Goal: Task Accomplishment & Management: Manage account settings

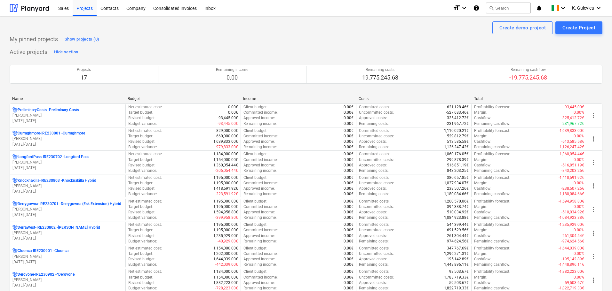
drag, startPoint x: 22, startPoint y: 86, endPoint x: 4, endPoint y: 86, distance: 18.5
click at [22, 86] on div "Projects 17 Remaining income 0.00 Remaining costs 19,775,245.68 Remaining cashf…" at bounding box center [306, 74] width 593 height 24
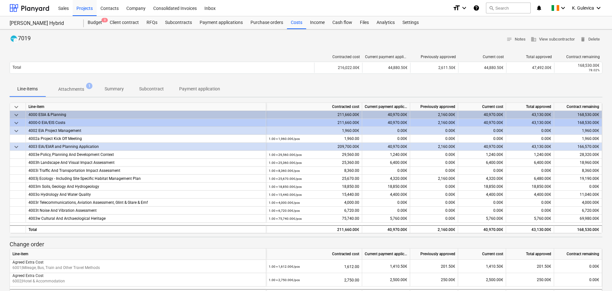
click at [110, 85] on span "Summary" at bounding box center [114, 89] width 35 height 11
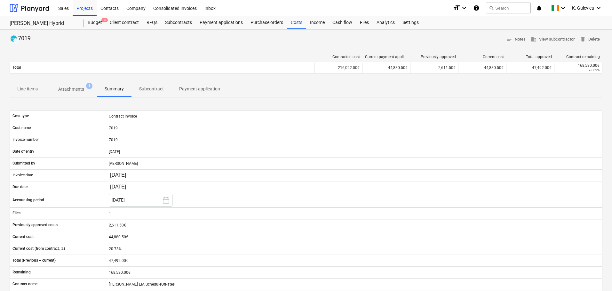
drag, startPoint x: 294, startPoint y: 25, endPoint x: 277, endPoint y: 1, distance: 29.3
click at [294, 25] on div "Costs" at bounding box center [296, 22] width 19 height 13
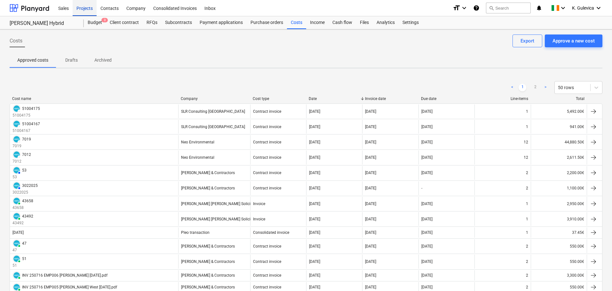
click at [83, 9] on div "Projects" at bounding box center [85, 8] width 24 height 16
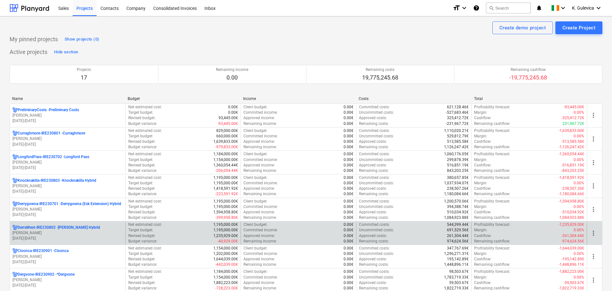
click at [42, 232] on p "[PERSON_NAME]" at bounding box center [67, 233] width 110 height 5
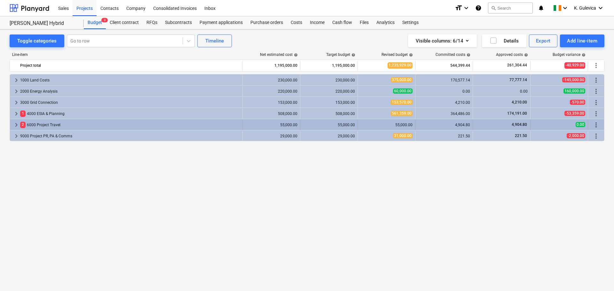
click at [15, 124] on span "keyboard_arrow_right" at bounding box center [16, 125] width 8 height 8
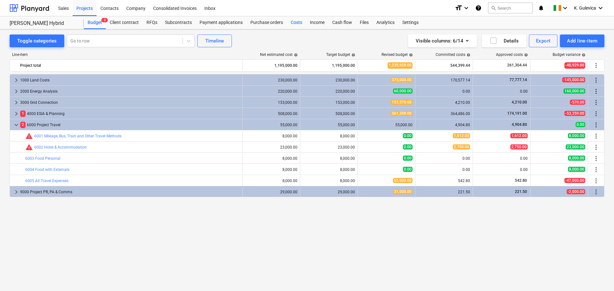
click at [297, 21] on div "Costs" at bounding box center [296, 22] width 19 height 13
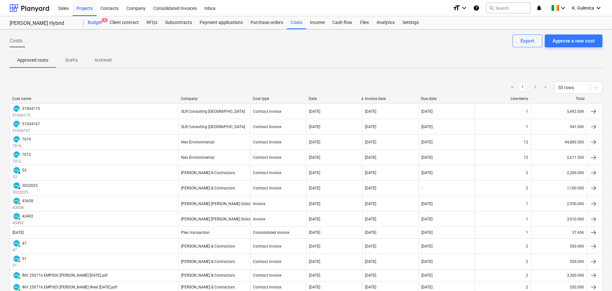
click at [94, 24] on div "Budget 3" at bounding box center [95, 22] width 22 height 13
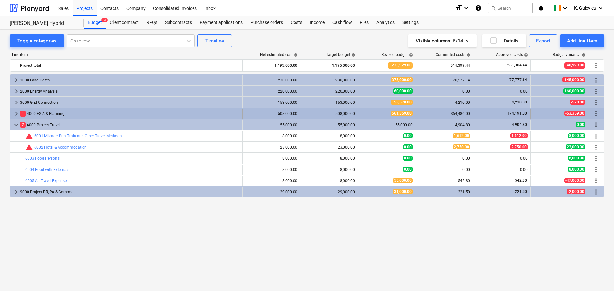
click at [16, 113] on span "keyboard_arrow_right" at bounding box center [16, 114] width 8 height 8
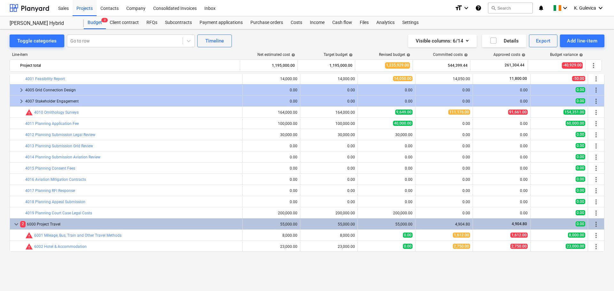
scroll to position [25, 0]
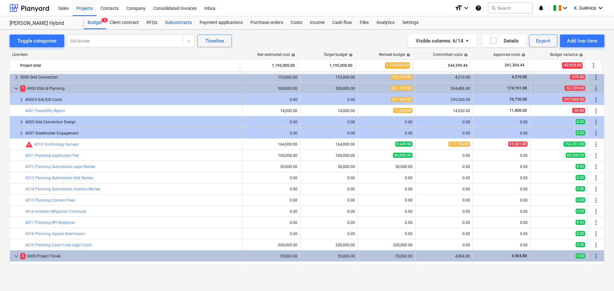
click at [173, 22] on div "Subcontracts" at bounding box center [178, 22] width 35 height 13
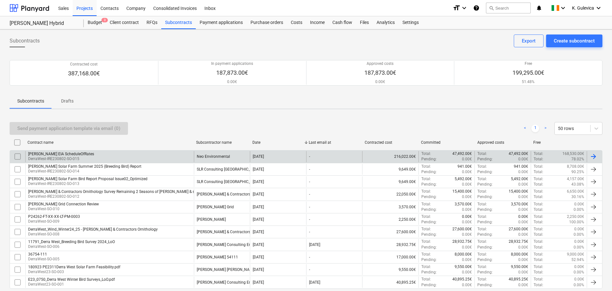
click at [85, 155] on div "[PERSON_NAME] EIA ScheduleOfRates DerraWest-IRE230802-SO-015" at bounding box center [109, 156] width 169 height 11
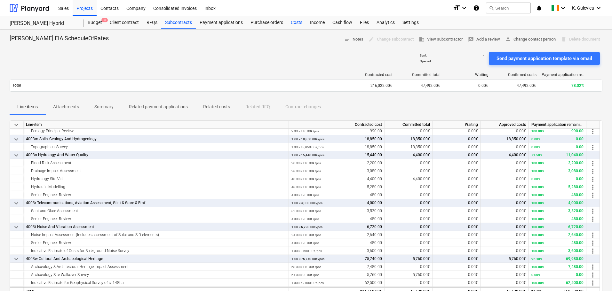
click at [299, 23] on div "Costs" at bounding box center [296, 22] width 19 height 13
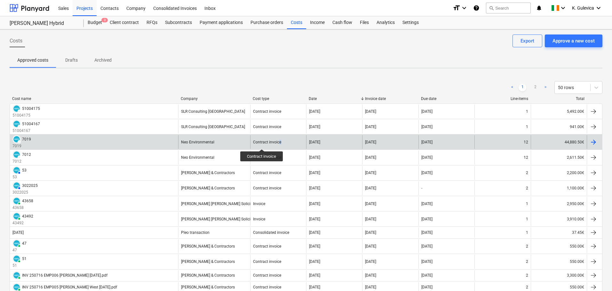
click at [291, 144] on div "Contract invoice" at bounding box center [278, 142] width 56 height 14
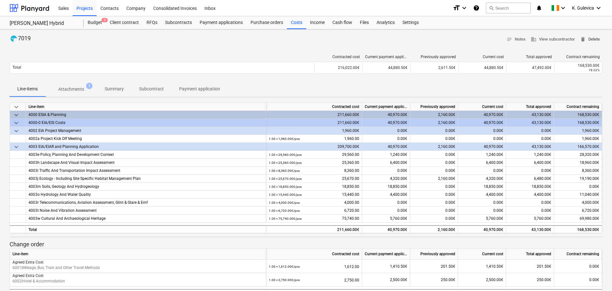
click at [594, 40] on span "delete Delete" at bounding box center [590, 39] width 20 height 7
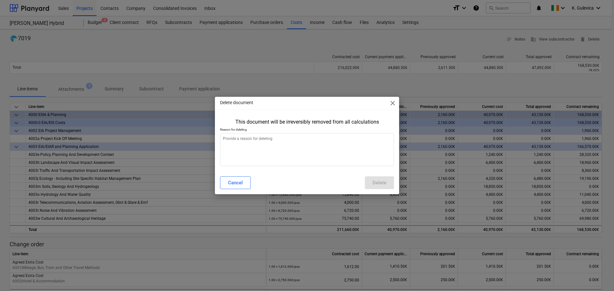
type textarea "x"
click at [270, 149] on textarea at bounding box center [307, 149] width 174 height 33
type textarea "w"
type textarea "x"
type textarea "wr"
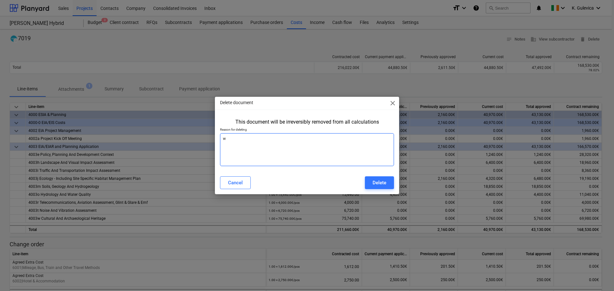
type textarea "x"
type textarea "wro"
type textarea "x"
type textarea "wron"
type textarea "x"
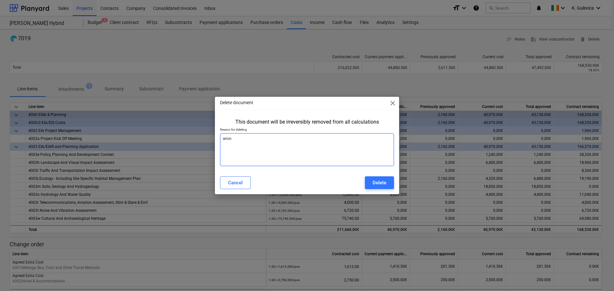
type textarea "wrong"
type textarea "x"
type textarea "wrong"
click at [375, 181] on div "Delete" at bounding box center [380, 183] width 14 height 8
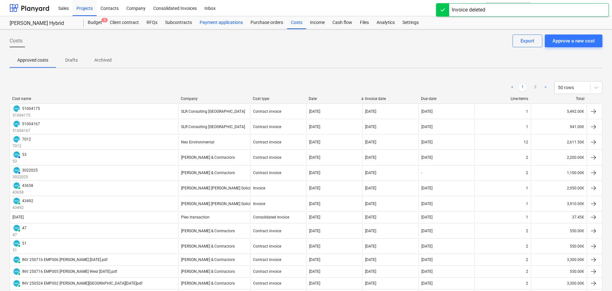
drag, startPoint x: 228, startPoint y: 21, endPoint x: 231, endPoint y: 27, distance: 6.5
click at [228, 21] on div "Payment applications" at bounding box center [221, 22] width 51 height 13
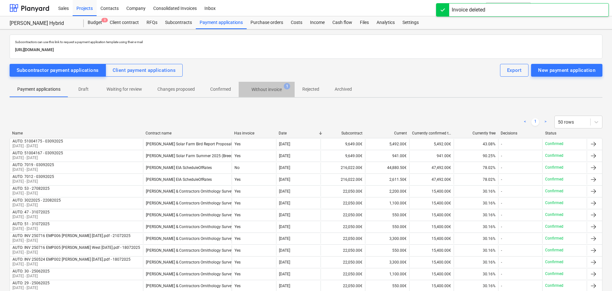
click at [271, 88] on p "Without invoice" at bounding box center [266, 89] width 30 height 7
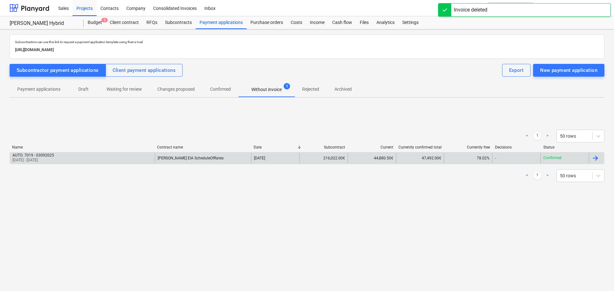
click at [134, 161] on div "AUTO: 7019 - 03092025 [DATE] - [DATE]" at bounding box center [82, 158] width 145 height 10
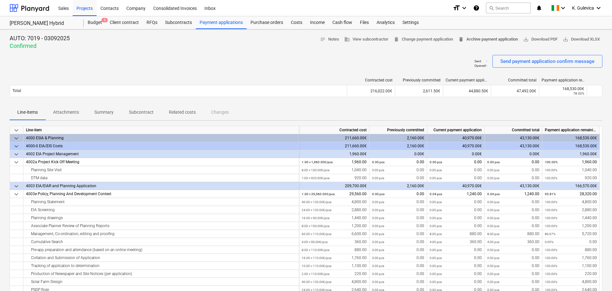
click at [498, 38] on span "delete Archive payment application" at bounding box center [488, 39] width 60 height 7
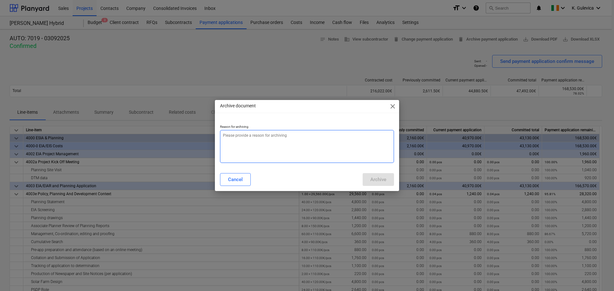
type textarea "x"
click at [343, 142] on textarea at bounding box center [307, 146] width 174 height 33
type textarea "w"
type textarea "x"
type textarea "wr"
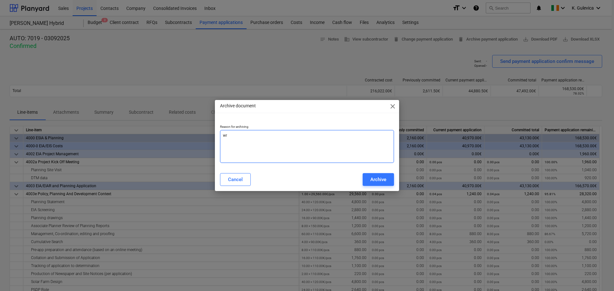
type textarea "x"
type textarea "wro"
type textarea "x"
type textarea "wron"
type textarea "x"
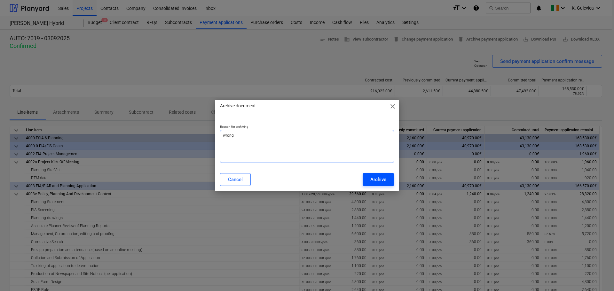
type textarea "wrong"
click at [375, 177] on div "Archive" at bounding box center [378, 180] width 16 height 8
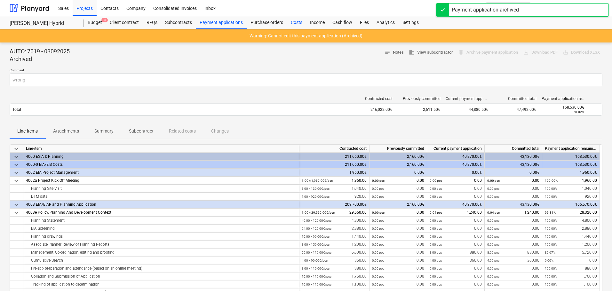
click at [292, 24] on div "Costs" at bounding box center [296, 22] width 19 height 13
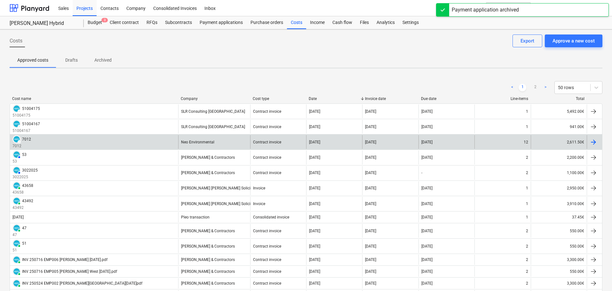
click at [177, 140] on div "DRAFT 7012 7012" at bounding box center [94, 142] width 168 height 14
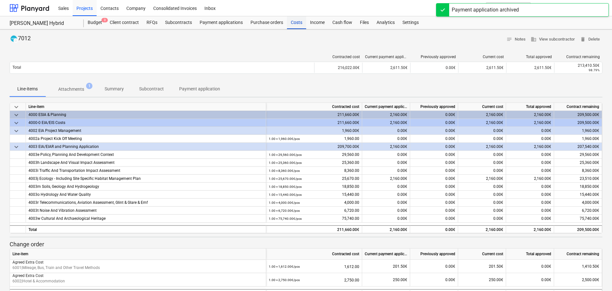
click at [294, 27] on div "Costs" at bounding box center [296, 22] width 19 height 13
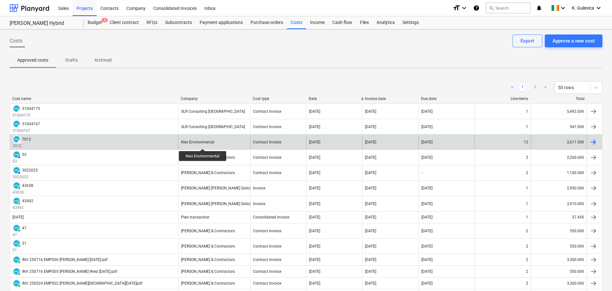
click at [203, 143] on div "Neo Environmental" at bounding box center [197, 142] width 33 height 4
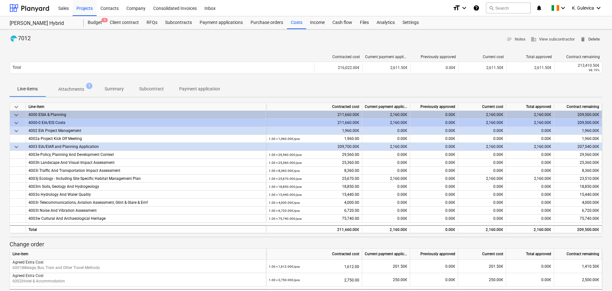
click at [583, 40] on span "delete" at bounding box center [583, 39] width 6 height 6
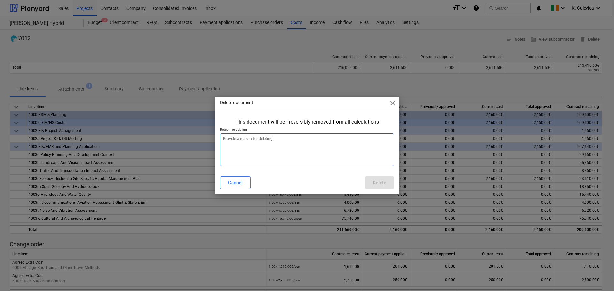
click at [280, 158] on textarea at bounding box center [307, 149] width 174 height 33
type textarea "x"
type textarea "w"
type textarea "x"
type textarea "wr"
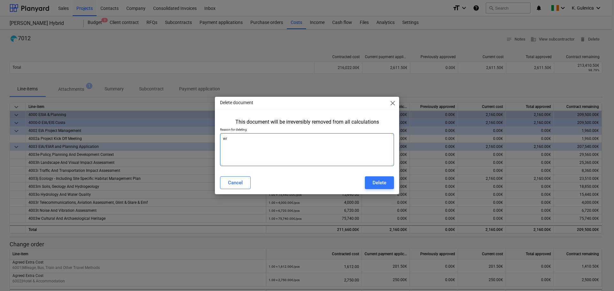
type textarea "x"
type textarea "wro"
type textarea "x"
type textarea "wron"
type textarea "x"
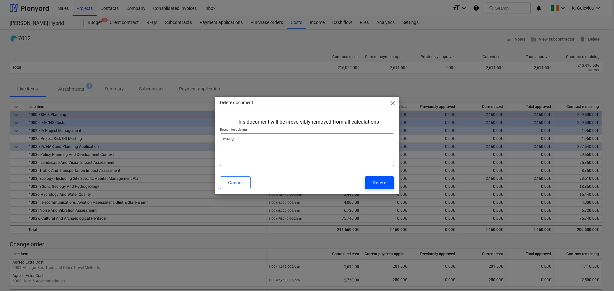
type textarea "wrong"
click at [378, 186] on div "Delete" at bounding box center [380, 183] width 14 height 8
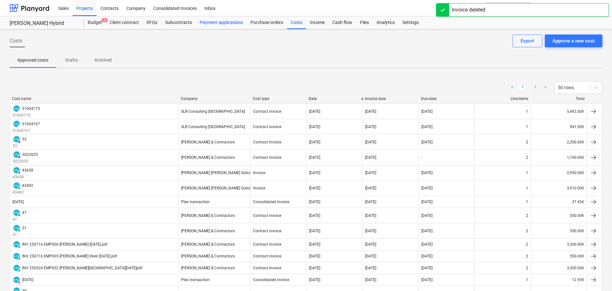
click at [224, 23] on div "Payment applications" at bounding box center [221, 22] width 51 height 13
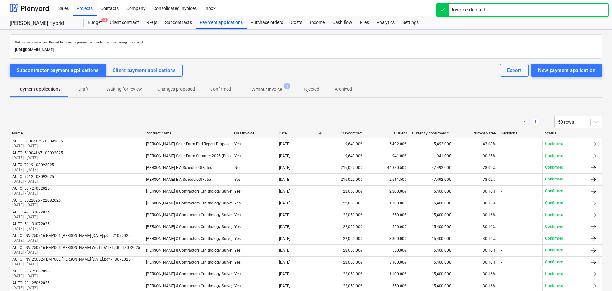
click at [267, 85] on span "Without invoice 1" at bounding box center [267, 90] width 56 height 12
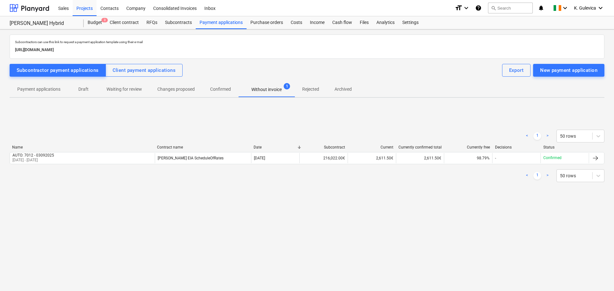
click at [238, 165] on div "Name Contract name Date Subcontract Current Currently confirmed total Currently…" at bounding box center [307, 156] width 595 height 22
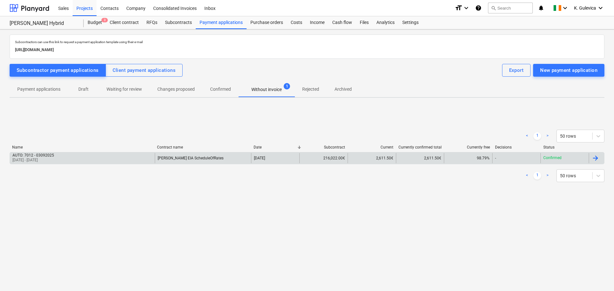
click at [247, 158] on div "[PERSON_NAME] EIA ScheduleOfRates" at bounding box center [203, 158] width 97 height 10
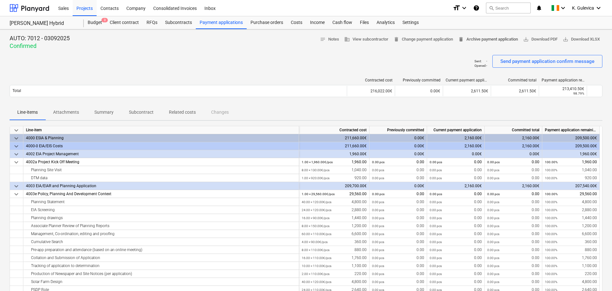
click at [485, 40] on span "delete Archive payment application" at bounding box center [488, 39] width 60 height 7
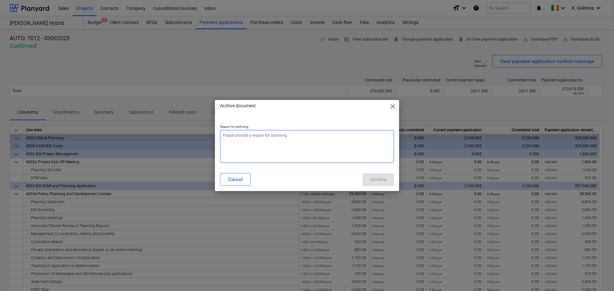
click at [287, 150] on textarea at bounding box center [307, 146] width 174 height 33
type textarea "x"
type textarea "w"
type textarea "x"
type textarea "wr"
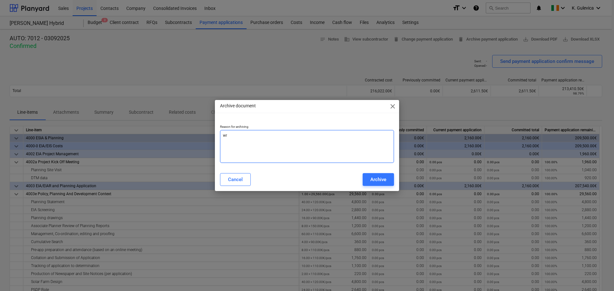
type textarea "x"
type textarea "wro"
type textarea "x"
type textarea "wron"
type textarea "x"
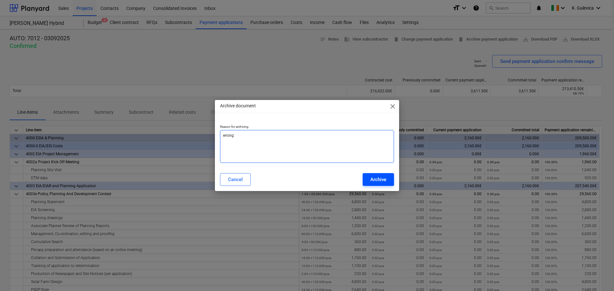
type textarea "wrong"
click at [376, 181] on div "Archive" at bounding box center [378, 180] width 16 height 8
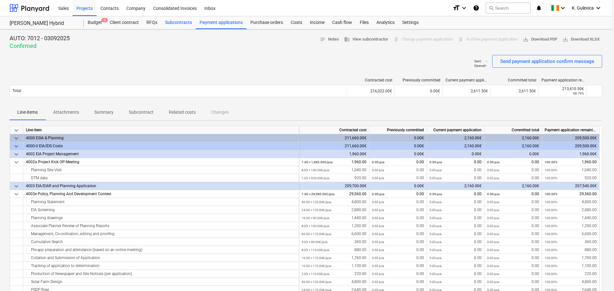
type textarea "x"
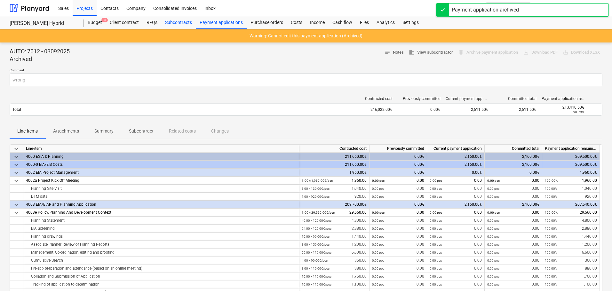
click at [179, 21] on div "Subcontracts" at bounding box center [178, 22] width 35 height 13
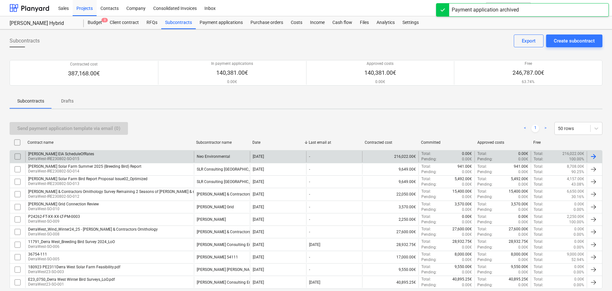
click at [78, 152] on div "[PERSON_NAME] EIA ScheduleOfRates" at bounding box center [61, 154] width 66 height 4
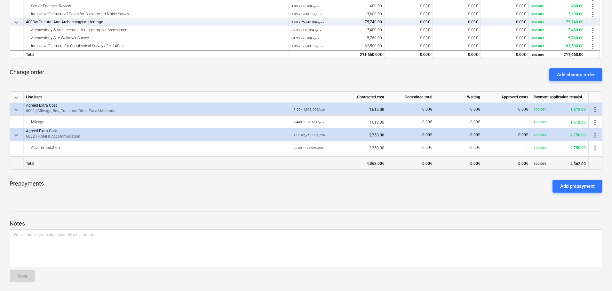
scroll to position [239, 0]
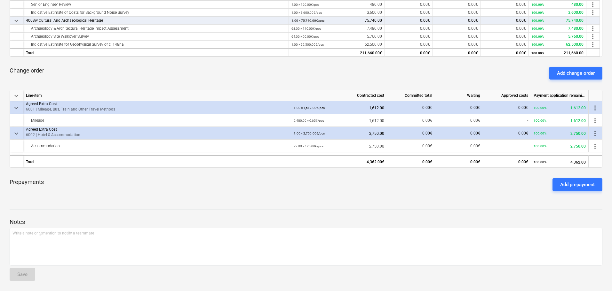
click at [594, 107] on span "more_vert" at bounding box center [595, 108] width 8 height 8
click at [599, 122] on li "Delete" at bounding box center [596, 122] width 24 height 15
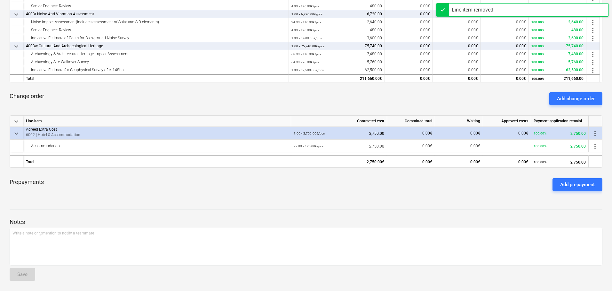
scroll to position [213, 0]
click at [595, 134] on span "more_vert" at bounding box center [595, 134] width 8 height 8
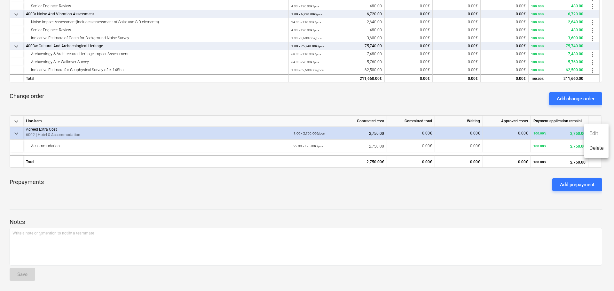
click at [602, 148] on li "Delete" at bounding box center [596, 148] width 24 height 15
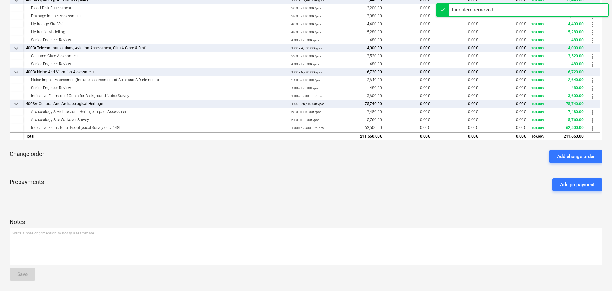
scroll to position [155, 0]
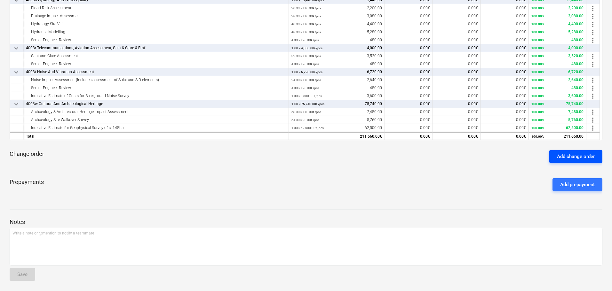
click at [566, 157] on div "Add change order" at bounding box center [576, 157] width 38 height 8
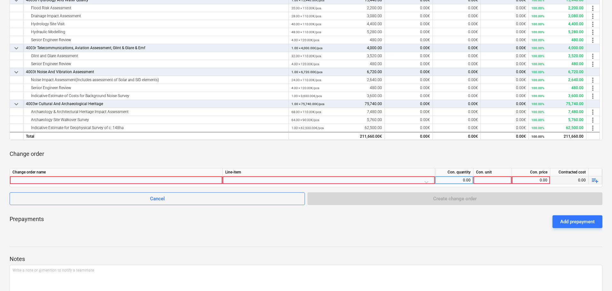
click at [120, 181] on div at bounding box center [115, 181] width 207 height 8
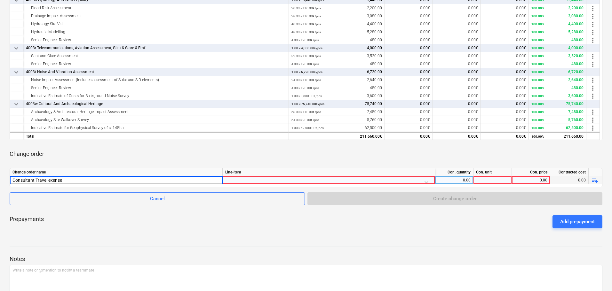
type input "Consultant Travel exenses"
click at [108, 182] on div "Consultant Travel exenses" at bounding box center [115, 181] width 207 height 8
click at [97, 177] on input "Consultant Travel exenses" at bounding box center [116, 181] width 212 height 8
type input "Consultant Travel exenses 7019"
click at [236, 180] on div at bounding box center [328, 182] width 207 height 11
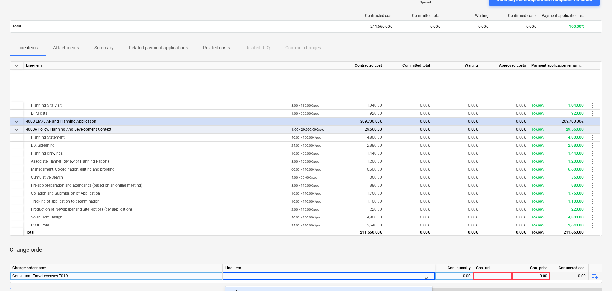
scroll to position [64, 0]
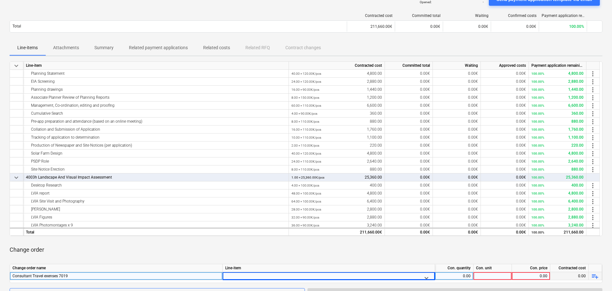
click at [251, 274] on div at bounding box center [323, 278] width 190 height 8
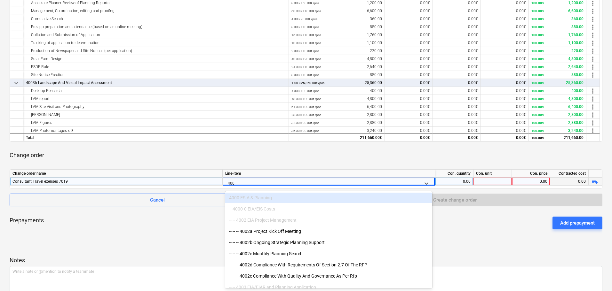
type input "4002"
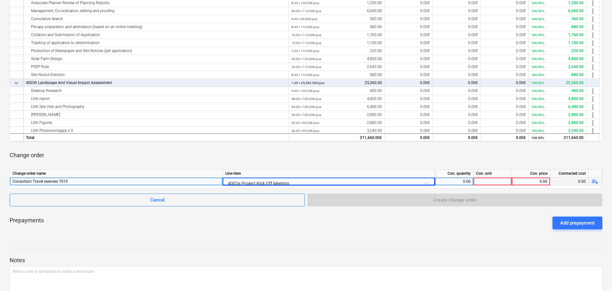
click at [292, 179] on div "4002a Project Kick Off Meeting" at bounding box center [328, 183] width 207 height 11
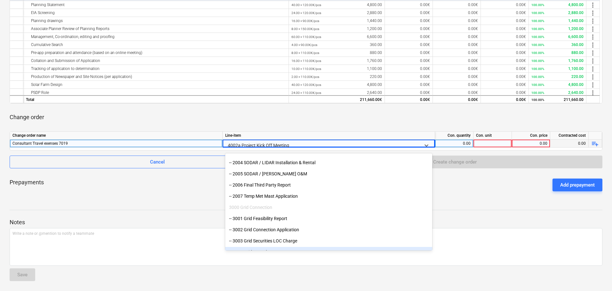
scroll to position [198, 0]
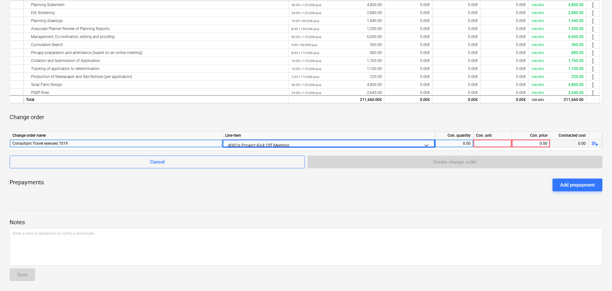
click at [300, 144] on div at bounding box center [323, 146] width 190 height 8
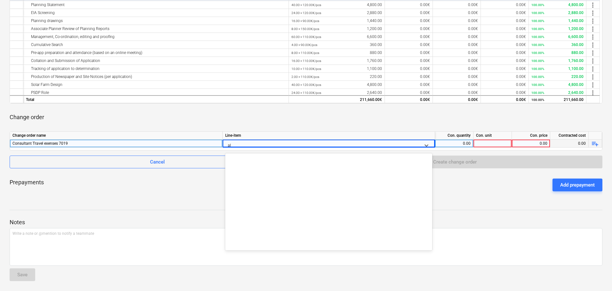
scroll to position [307, 0]
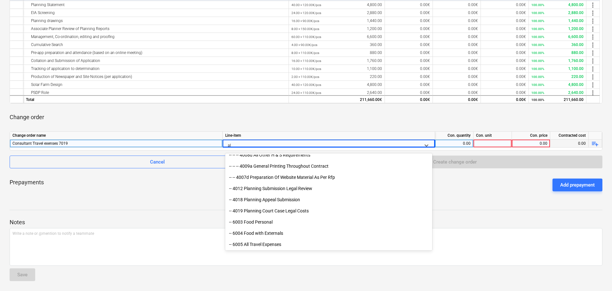
type input "all"
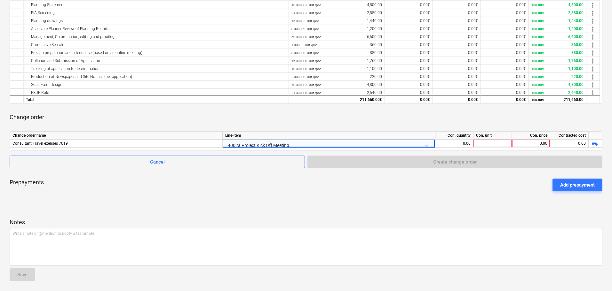
click at [147, 188] on div "Prepayments Add prepayment" at bounding box center [306, 185] width 593 height 23
drag, startPoint x: 71, startPoint y: 144, endPoint x: 5, endPoint y: 143, distance: 66.2
click at [5, 143] on div "[PERSON_NAME] EIA ScheduleOfRates notes Notes edit Change subcontract business …" at bounding box center [306, 65] width 612 height 454
click at [82, 150] on div "Change order name Line-item Con. quantity Con. unit Con. price Contracted cost …" at bounding box center [306, 140] width 593 height 19
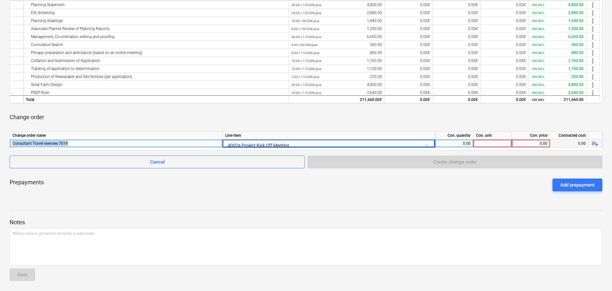
drag, startPoint x: 67, startPoint y: 143, endPoint x: 13, endPoint y: 145, distance: 54.4
click at [13, 145] on div "Consultant Travel exenses 7019" at bounding box center [115, 144] width 207 height 8
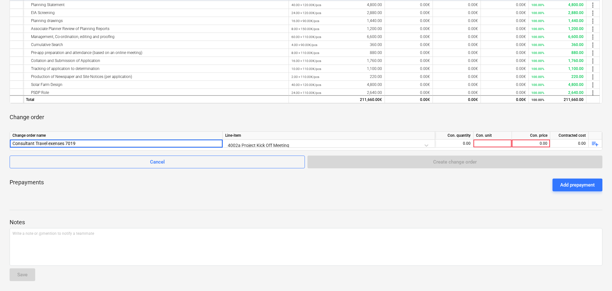
click at [164, 207] on div "Notes Write a note or @mention to notify a teammate ﻿ Save" at bounding box center [306, 244] width 593 height 85
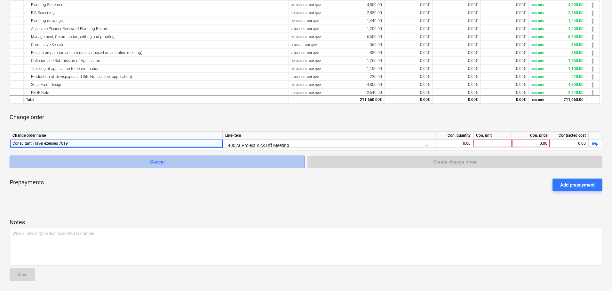
click at [226, 162] on span "Cancel" at bounding box center [157, 162] width 279 height 8
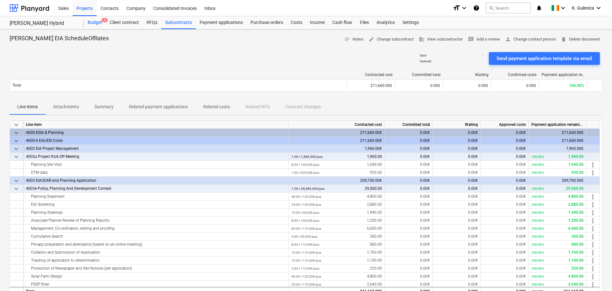
click at [95, 23] on div "Budget 1" at bounding box center [95, 22] width 22 height 13
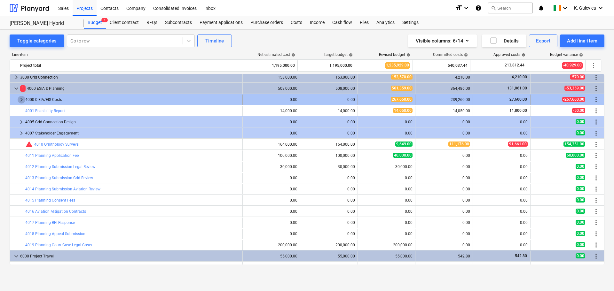
click at [22, 99] on span "keyboard_arrow_right" at bounding box center [22, 100] width 8 height 8
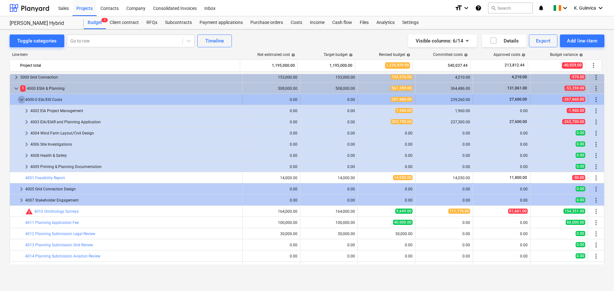
click at [24, 98] on span "keyboard_arrow_down" at bounding box center [22, 100] width 8 height 8
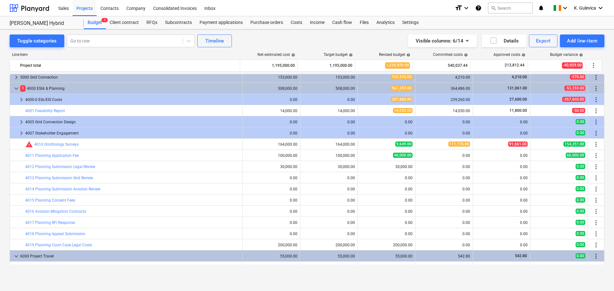
click at [24, 98] on span "keyboard_arrow_right" at bounding box center [22, 100] width 8 height 8
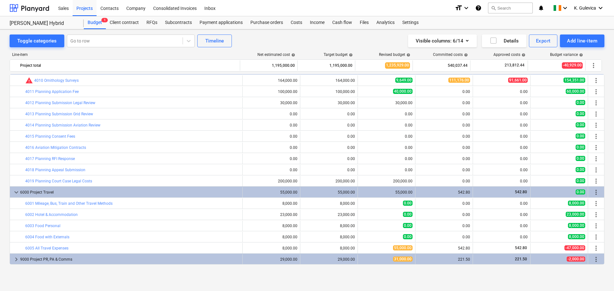
scroll to position [92, 0]
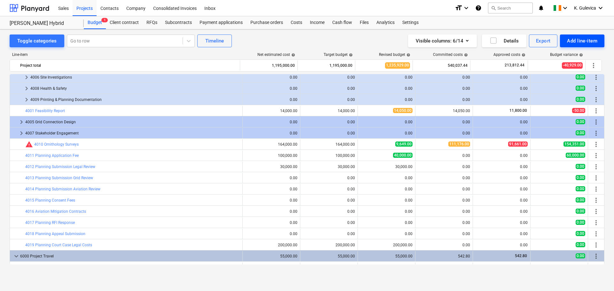
click at [582, 43] on div "Add line-item" at bounding box center [582, 41] width 30 height 8
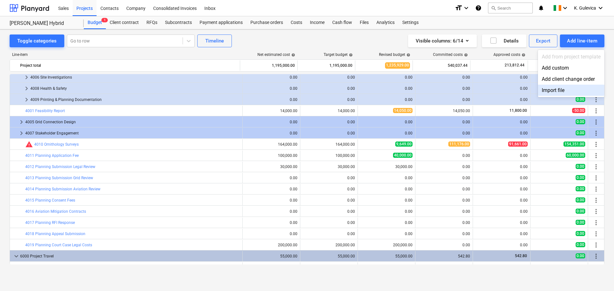
drag, startPoint x: 523, startPoint y: 277, endPoint x: 525, endPoint y: 271, distance: 6.4
click at [523, 277] on div at bounding box center [307, 145] width 614 height 291
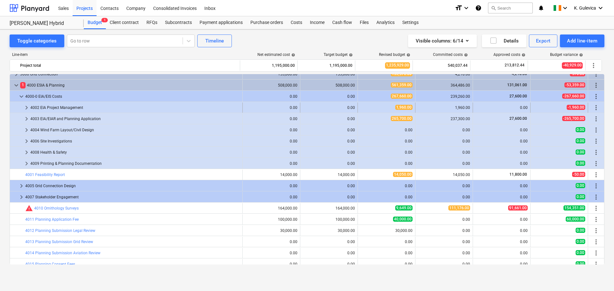
click at [24, 107] on span "keyboard_arrow_right" at bounding box center [27, 108] width 8 height 8
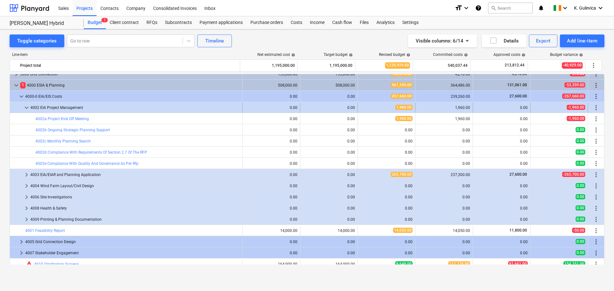
click at [592, 107] on span "more_vert" at bounding box center [596, 108] width 8 height 8
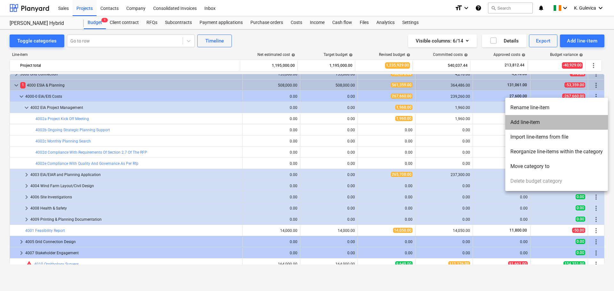
click at [544, 120] on li "Add line-item" at bounding box center [556, 122] width 103 height 15
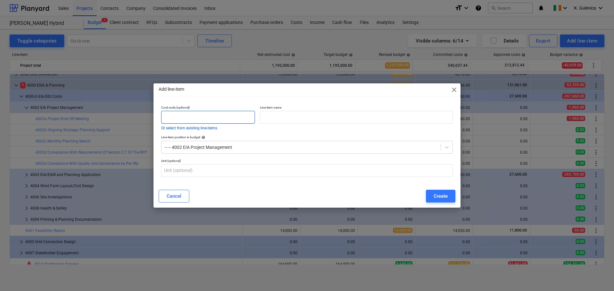
click at [210, 114] on input "text" at bounding box center [208, 117] width 94 height 13
type input "4002f"
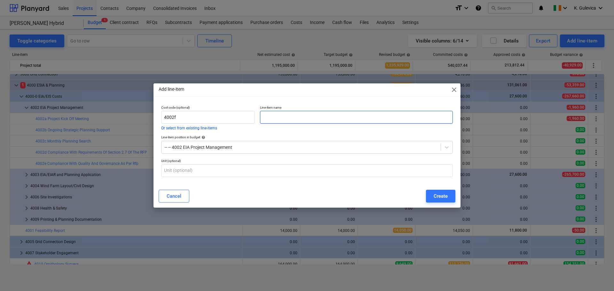
click at [315, 118] on input "text" at bounding box center [356, 117] width 193 height 13
click at [297, 118] on input "Consultant travel expenses" at bounding box center [356, 117] width 193 height 13
click at [361, 119] on input "Consultant travel all expenses" at bounding box center [356, 117] width 193 height 13
click at [287, 117] on input "Consultant travel all expenses" at bounding box center [356, 117] width 193 height 13
click at [286, 117] on input "Consultant travel all expenses" at bounding box center [356, 117] width 193 height 13
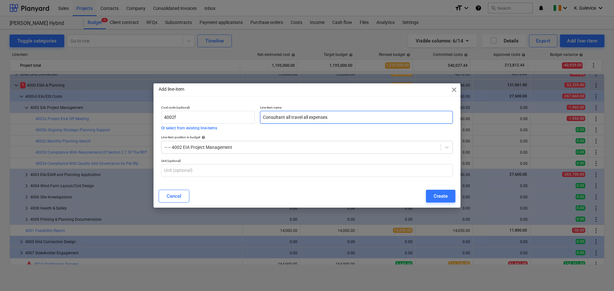
click at [308, 116] on input "Consultant all travel all expenses" at bounding box center [356, 117] width 193 height 13
type input "Consultant all travel expenses"
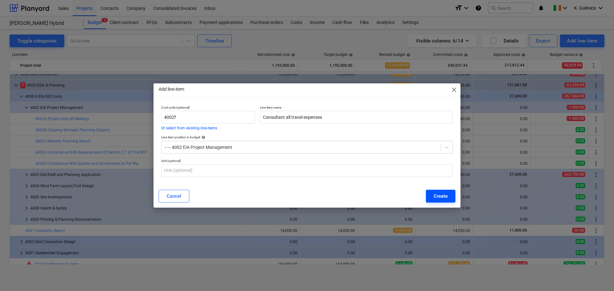
click at [447, 196] on div "Create" at bounding box center [441, 196] width 14 height 8
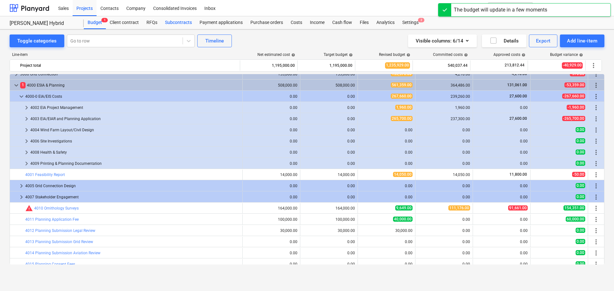
click at [177, 21] on div "Subcontracts" at bounding box center [178, 22] width 35 height 13
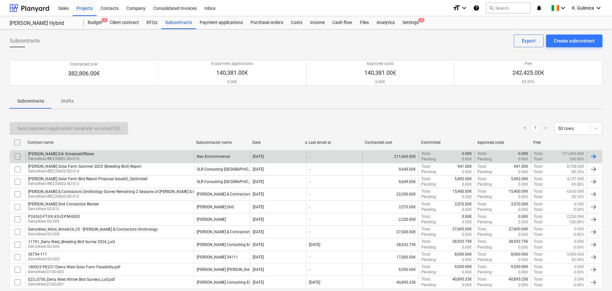
click at [124, 159] on div "[PERSON_NAME] EIA ScheduleOfRates DerraWest-IRE230802-SO-015" at bounding box center [109, 156] width 169 height 11
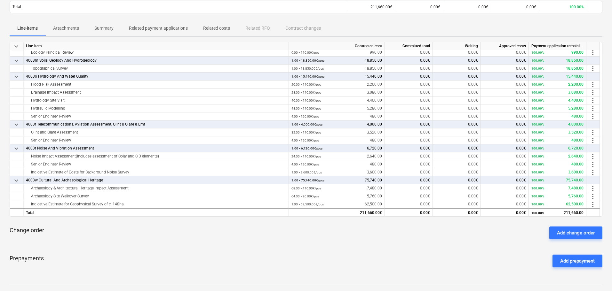
scroll to position [128, 0]
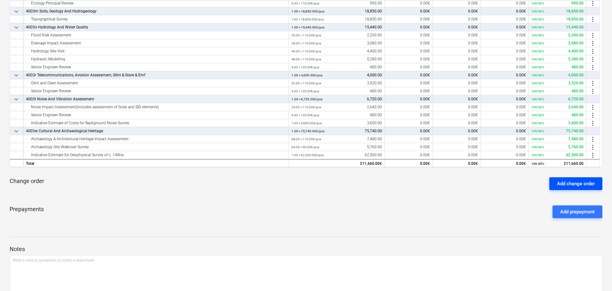
click at [574, 184] on div "Add change order" at bounding box center [576, 184] width 38 height 8
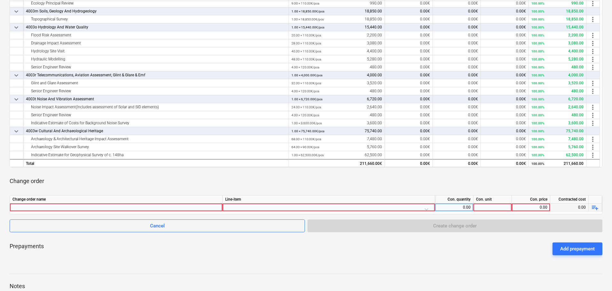
click at [66, 206] on div at bounding box center [115, 208] width 207 height 8
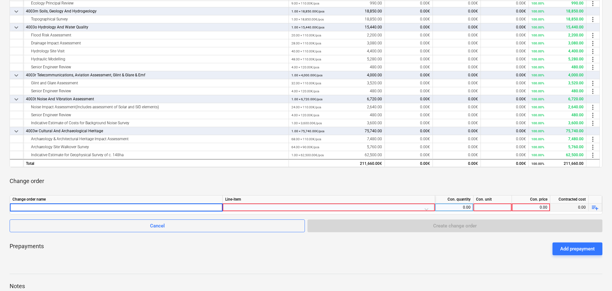
type input "Consultant Travel exenses 7019"
click at [284, 208] on div at bounding box center [328, 209] width 207 height 11
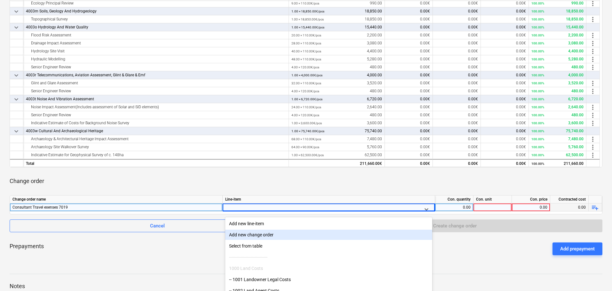
scroll to position [154, 0]
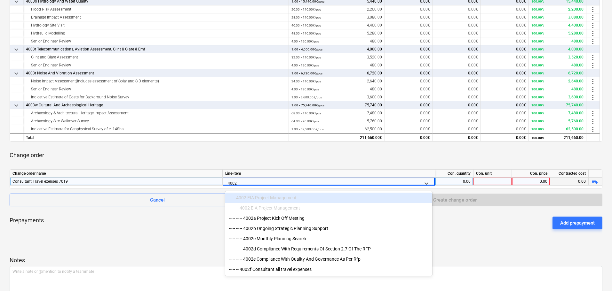
type input "4002f"
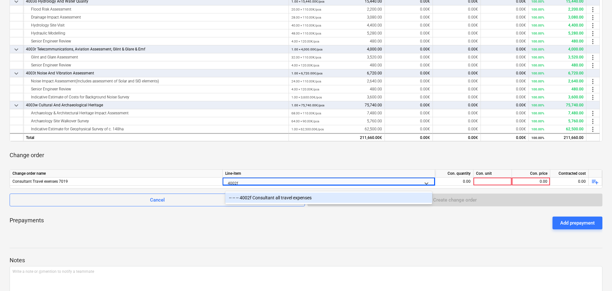
click at [261, 200] on div "-- -- -- 4002f Consultant all travel expenses" at bounding box center [328, 198] width 207 height 10
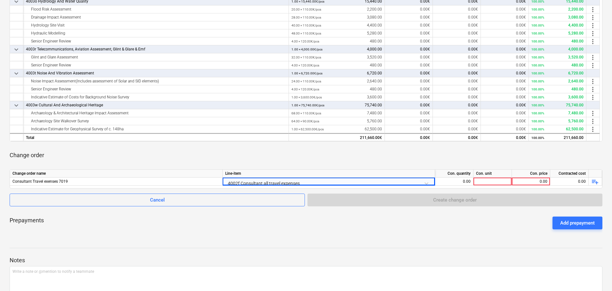
click at [320, 253] on div at bounding box center [306, 254] width 593 height 5
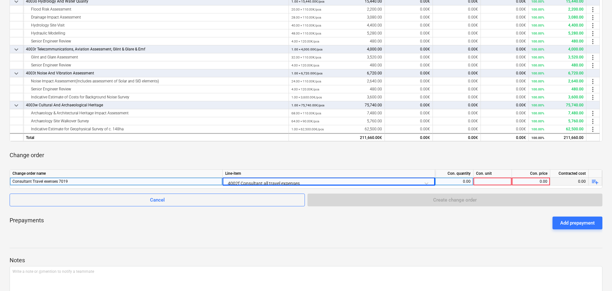
click at [456, 184] on div "0.00" at bounding box center [453, 182] width 33 height 8
type input "1"
click at [489, 180] on div at bounding box center [492, 182] width 38 height 8
type input "1"
click at [529, 183] on div "0.00" at bounding box center [530, 182] width 33 height 8
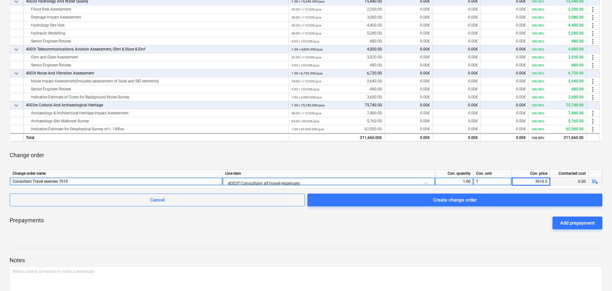
type input "3910.50"
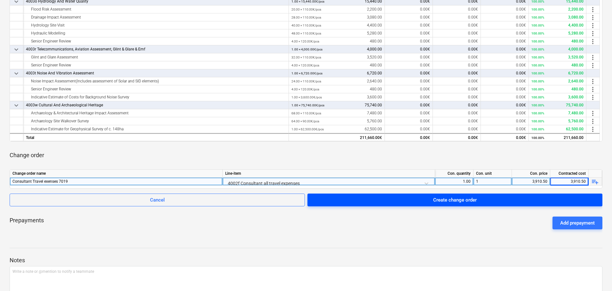
click at [451, 199] on div "Create change order" at bounding box center [454, 200] width 43 height 8
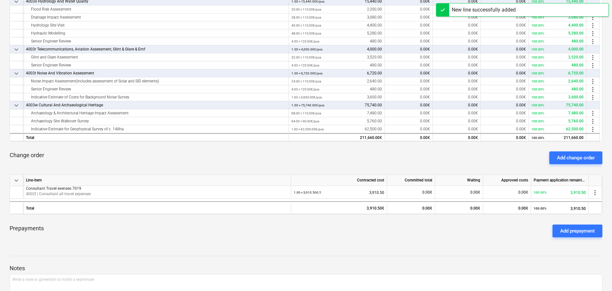
click at [563, 156] on div "Add change order" at bounding box center [576, 158] width 38 height 8
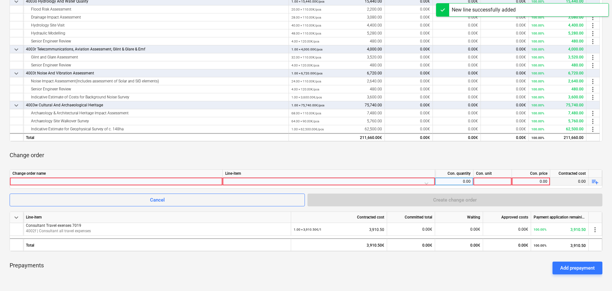
click at [60, 181] on div at bounding box center [115, 182] width 207 height 8
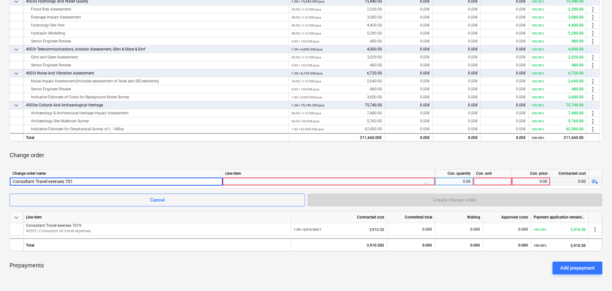
type input "Consultant Travel exenses 7012"
click at [253, 179] on div at bounding box center [328, 183] width 207 height 11
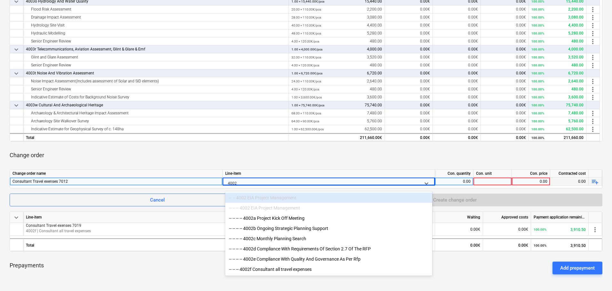
type input "4002f"
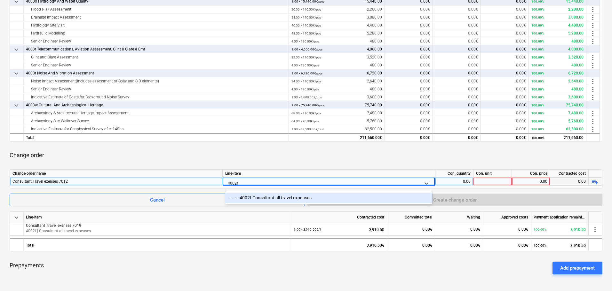
click at [264, 197] on div "-- -- -- 4002f Consultant all travel expenses" at bounding box center [328, 198] width 207 height 10
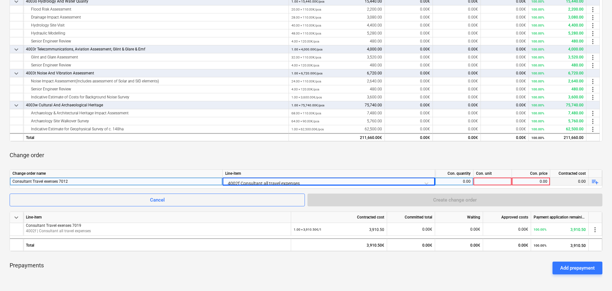
click at [456, 180] on div "0.00" at bounding box center [453, 182] width 33 height 8
type input "1"
click at [485, 179] on div at bounding box center [492, 182] width 38 height 8
click at [516, 182] on div "0.00" at bounding box center [530, 182] width 33 height 8
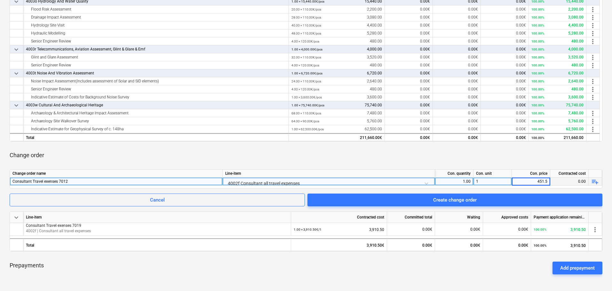
type input "451.50"
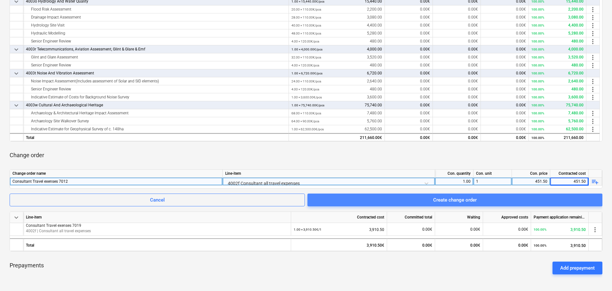
click at [473, 200] on div "Create change order" at bounding box center [454, 200] width 43 height 8
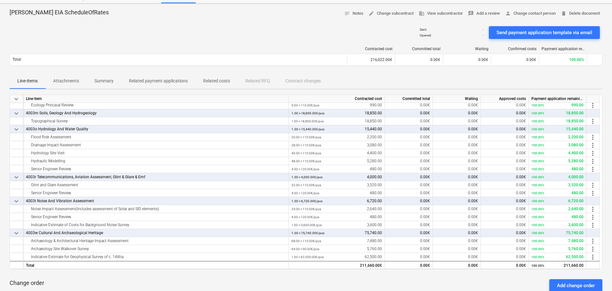
scroll to position [186, 0]
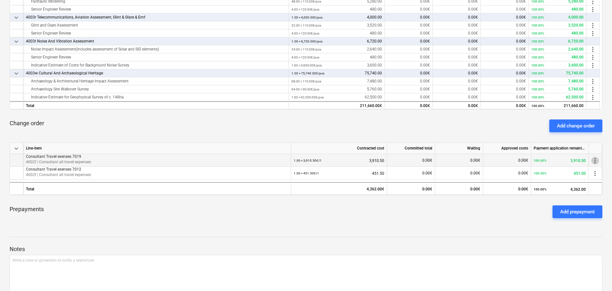
click at [596, 161] on span "more_vert" at bounding box center [595, 161] width 8 height 8
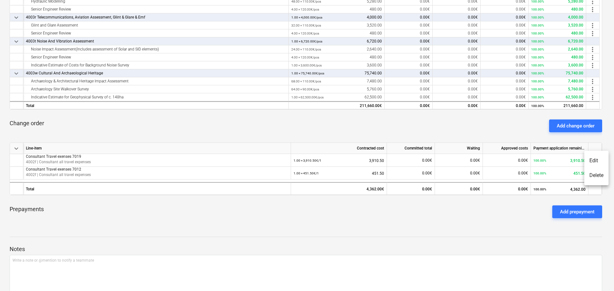
click at [596, 175] on li "Delete" at bounding box center [596, 175] width 24 height 15
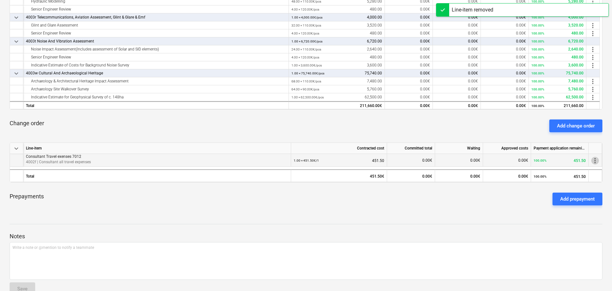
click at [595, 161] on span "more_vert" at bounding box center [595, 161] width 8 height 8
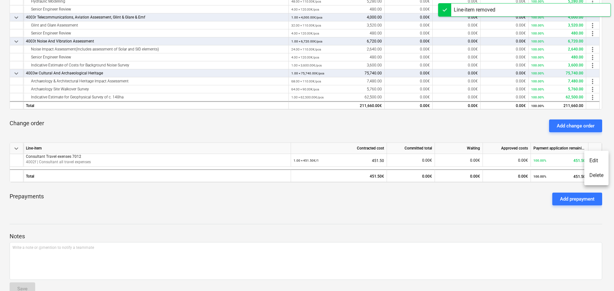
click at [590, 173] on li "Delete" at bounding box center [596, 175] width 24 height 15
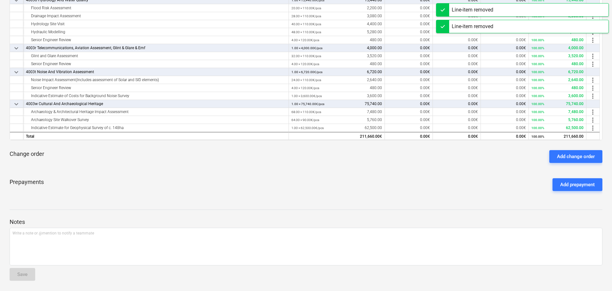
scroll to position [155, 0]
click at [581, 155] on div "Add change order" at bounding box center [576, 157] width 38 height 8
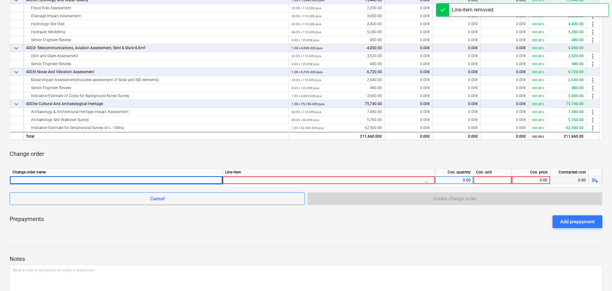
drag, startPoint x: 138, startPoint y: 179, endPoint x: 75, endPoint y: 180, distance: 62.7
click at [75, 180] on div at bounding box center [115, 181] width 207 height 8
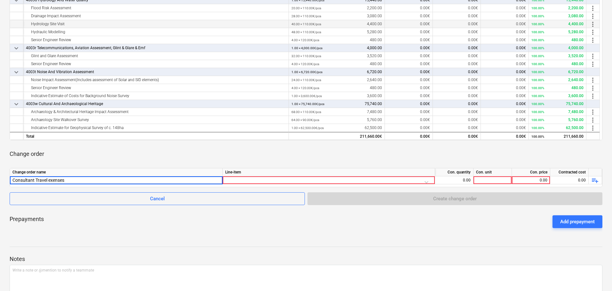
type input "Consultant Travel expenses"
click at [257, 178] on div at bounding box center [328, 182] width 207 height 11
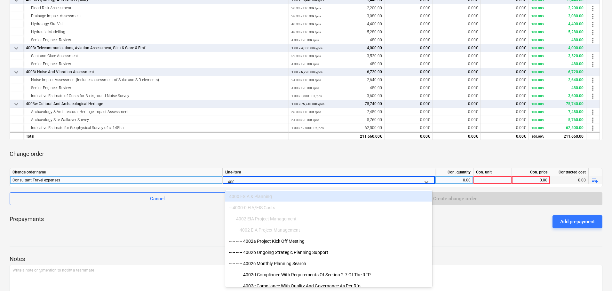
type input "4002"
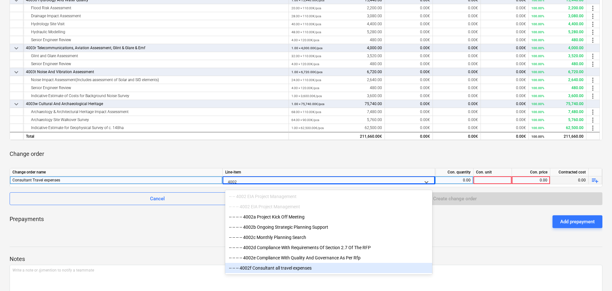
click at [256, 270] on div "-- -- -- 4002f Consultant all travel expenses" at bounding box center [328, 268] width 207 height 10
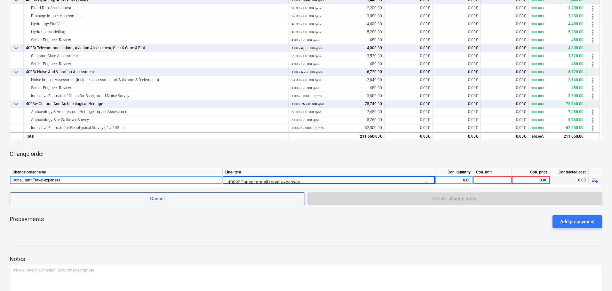
click at [302, 231] on div "Prepayments Add prepayment" at bounding box center [306, 221] width 593 height 23
click at [466, 179] on div "0.00" at bounding box center [453, 181] width 33 height 8
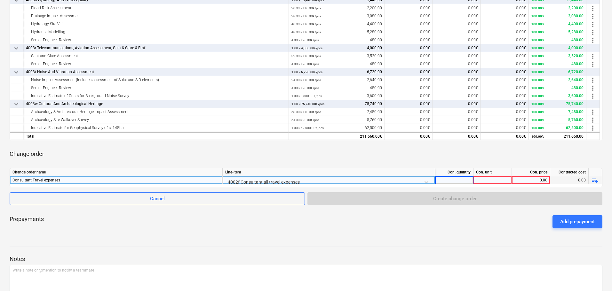
type input "1"
click at [484, 180] on div at bounding box center [492, 181] width 38 height 8
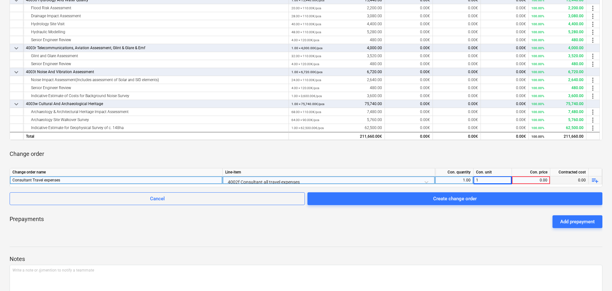
click at [532, 177] on div "0.00" at bounding box center [530, 181] width 33 height 8
type input "4362"
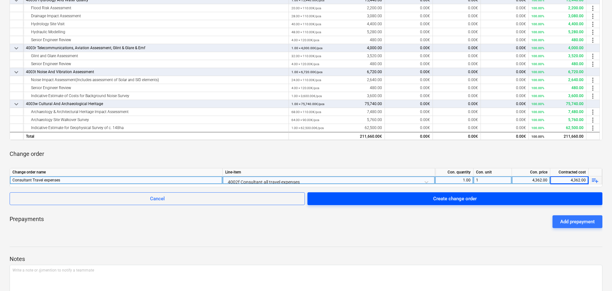
click at [434, 200] on div "Create change order" at bounding box center [454, 199] width 43 height 8
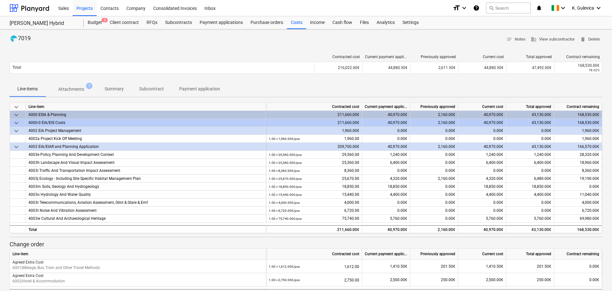
click at [114, 88] on p "Summary" at bounding box center [114, 89] width 19 height 7
click at [120, 87] on p "Summary" at bounding box center [114, 89] width 19 height 7
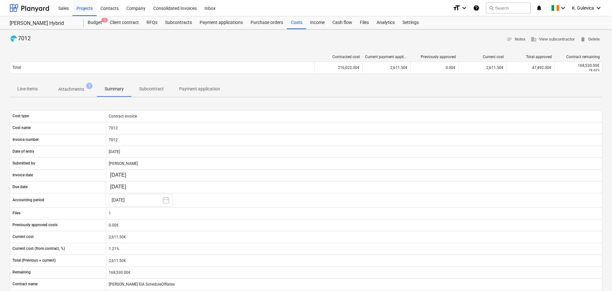
click at [35, 88] on p "Line-items" at bounding box center [27, 89] width 20 height 7
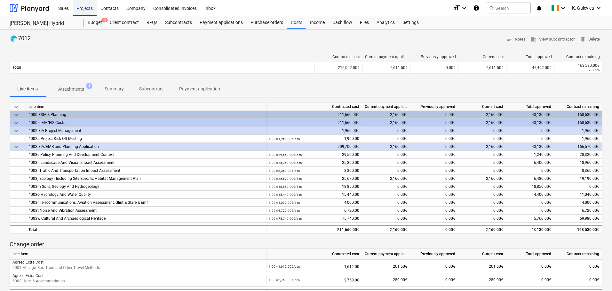
click at [79, 7] on div "Projects" at bounding box center [85, 8] width 24 height 16
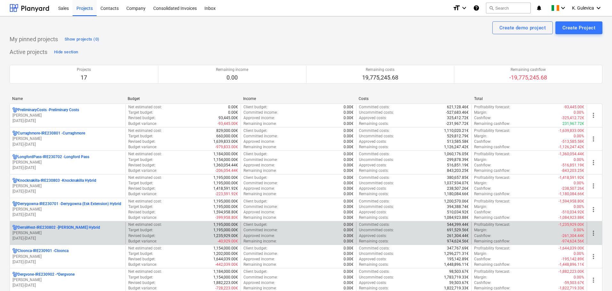
click at [34, 236] on p "01.01.2024 - 31.03.2027" at bounding box center [67, 238] width 110 height 5
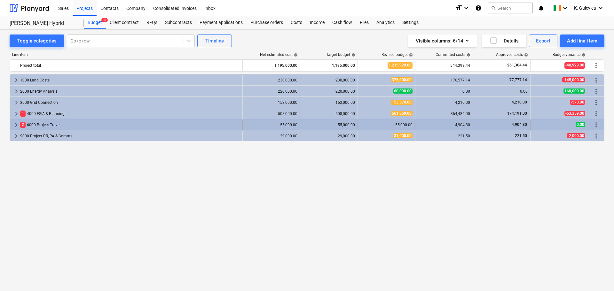
click at [16, 126] on span "keyboard_arrow_right" at bounding box center [16, 125] width 8 height 8
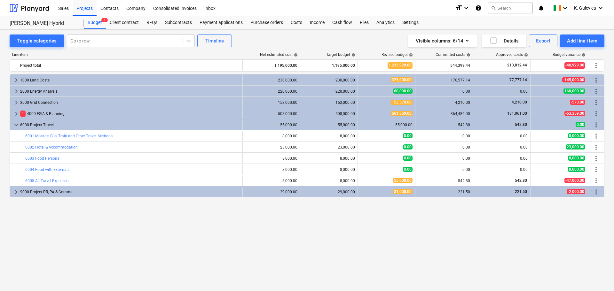
click at [127, 239] on div "keyboard_arrow_right 1000 Land Costs 230,000.00 230,000.00 375,000.00 170,577.1…" at bounding box center [307, 169] width 595 height 191
click at [179, 22] on div "Subcontracts" at bounding box center [178, 22] width 35 height 13
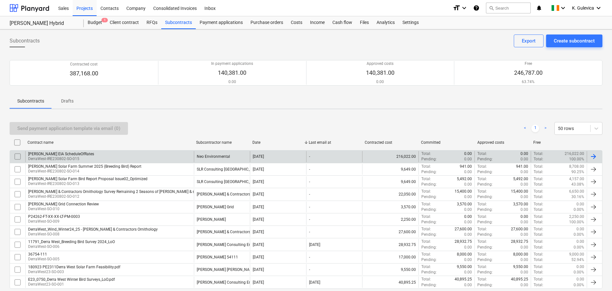
click at [227, 159] on div "Neo Environmental" at bounding box center [213, 156] width 33 height 4
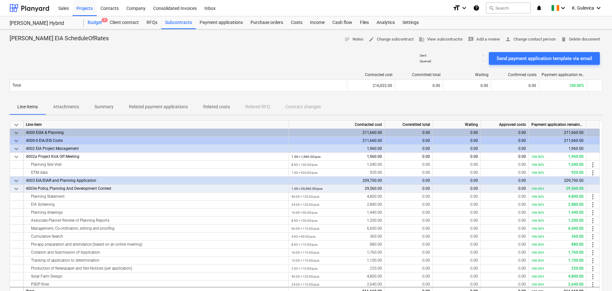
click at [91, 23] on div "Budget 1" at bounding box center [95, 22] width 22 height 13
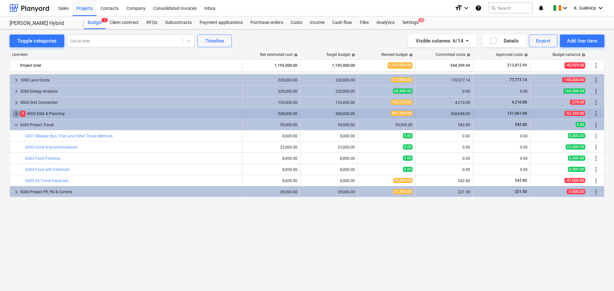
click at [15, 113] on span "keyboard_arrow_right" at bounding box center [16, 114] width 8 height 8
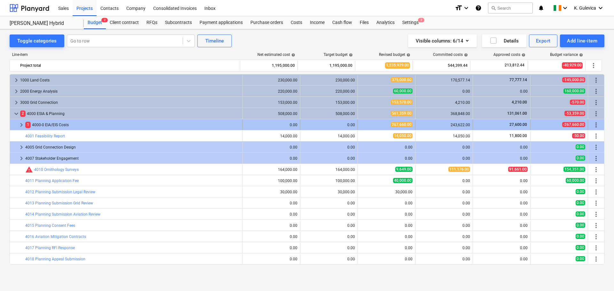
click at [22, 125] on span "keyboard_arrow_right" at bounding box center [22, 125] width 8 height 8
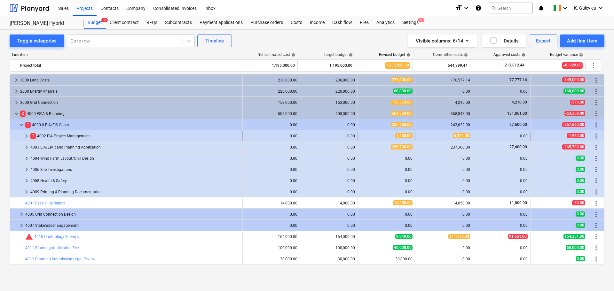
click at [28, 136] on span "keyboard_arrow_right" at bounding box center [27, 136] width 8 height 8
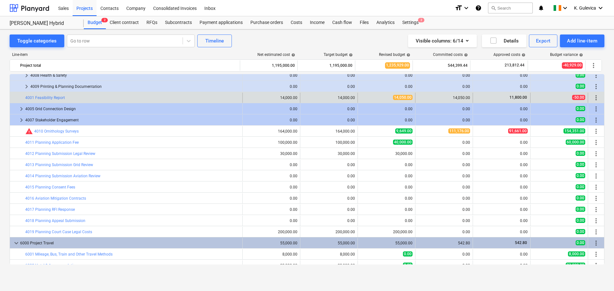
scroll to position [96, 0]
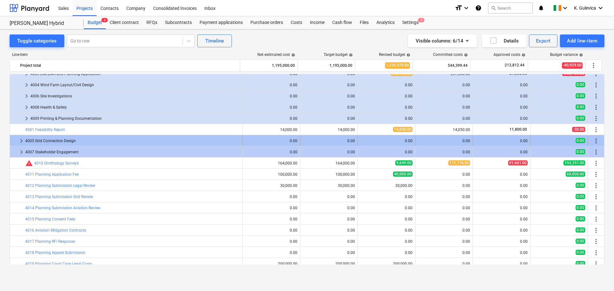
click at [23, 141] on span "keyboard_arrow_right" at bounding box center [22, 141] width 8 height 8
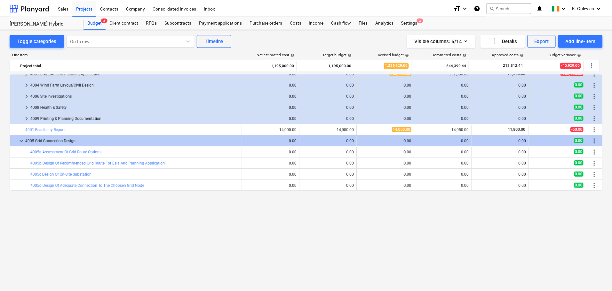
scroll to position [0, 0]
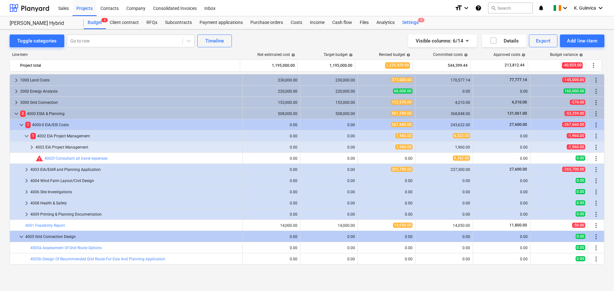
click at [413, 20] on div "Settings 2" at bounding box center [410, 22] width 24 height 13
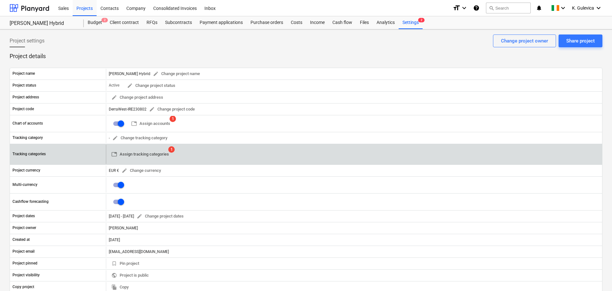
click at [167, 154] on span "table Assign tracking categories" at bounding box center [140, 154] width 58 height 7
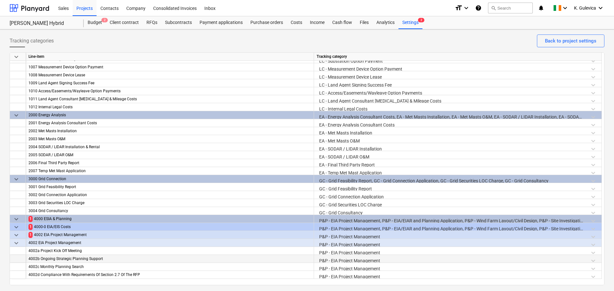
scroll to position [160, 0]
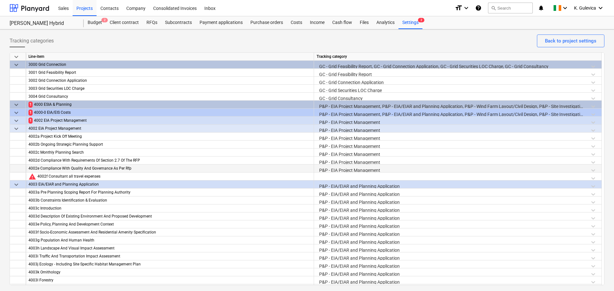
click at [357, 170] on div "P&P - EIA Project Management" at bounding box center [458, 170] width 282 height 11
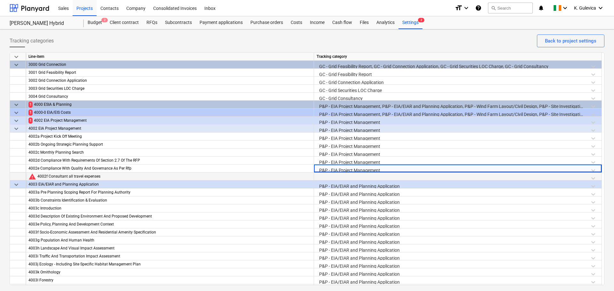
click at [356, 174] on div at bounding box center [458, 178] width 282 height 11
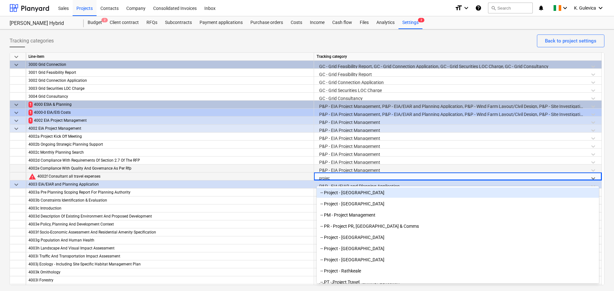
type input "project"
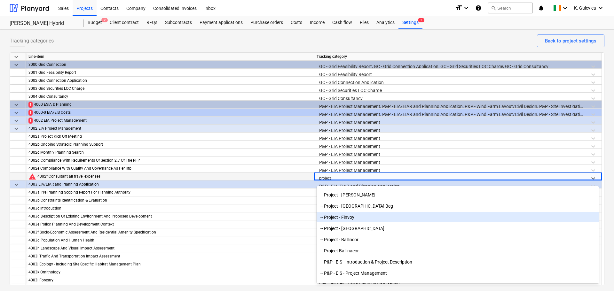
scroll to position [240, 0]
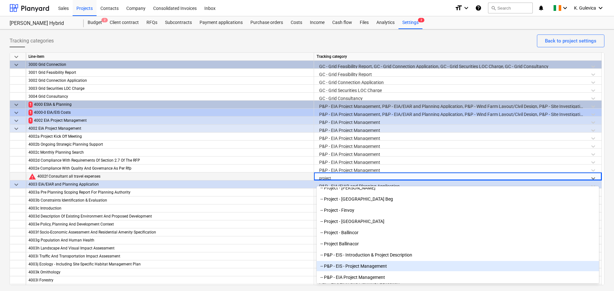
click at [362, 268] on div "-- P&P - EIS - Project Management" at bounding box center [458, 266] width 282 height 10
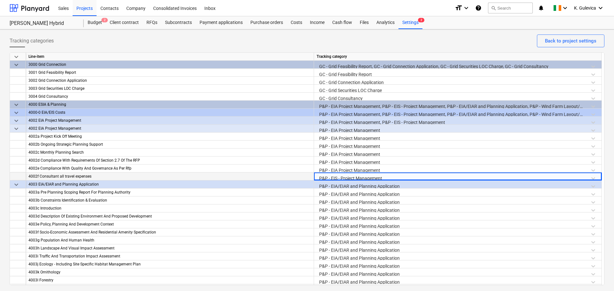
click at [386, 175] on div "P&P - EIS - Project Management" at bounding box center [458, 178] width 282 height 11
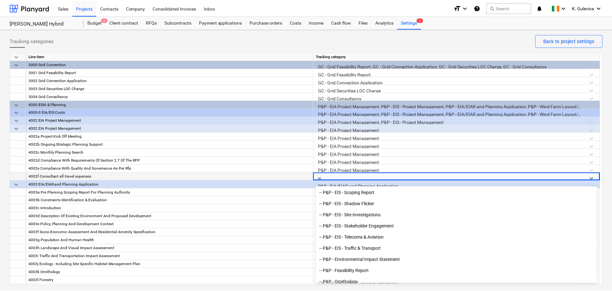
scroll to position [217, 0]
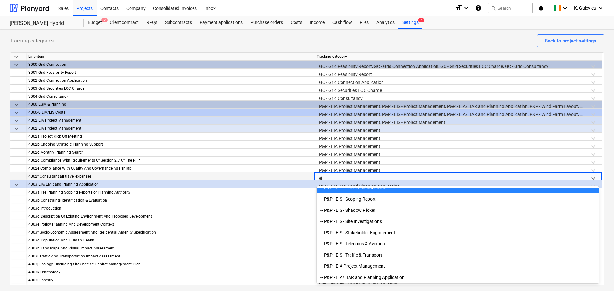
type input "eia"
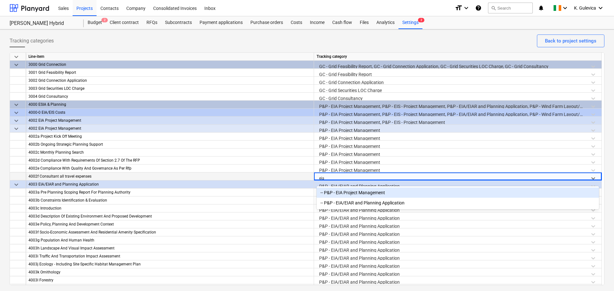
click at [384, 193] on div "-- P&P - EIA Project Management" at bounding box center [458, 193] width 282 height 10
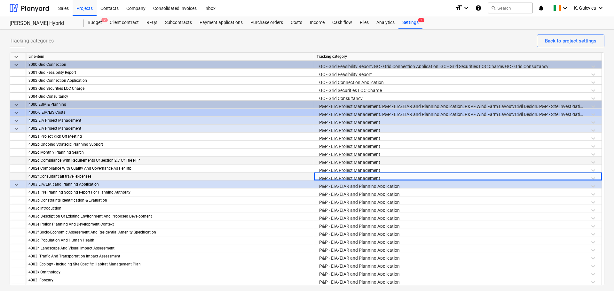
click at [449, 160] on div "P&P - EIA Project Management" at bounding box center [458, 162] width 282 height 11
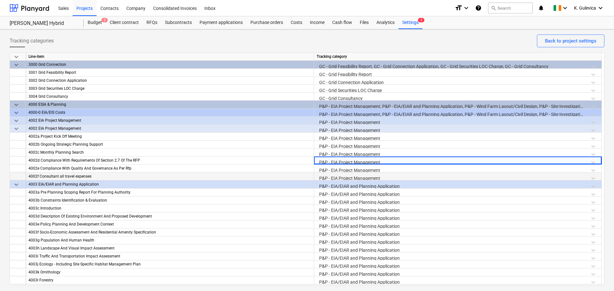
click at [409, 16] on div "Sales Projects Contacts Company Consolidated Invoices Inbox format_size keyboar…" at bounding box center [307, 8] width 614 height 16
click at [411, 23] on div "Settings 2" at bounding box center [410, 22] width 24 height 13
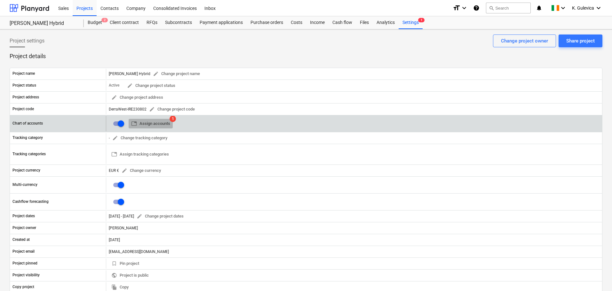
click at [147, 122] on span "table Assign accounts" at bounding box center [150, 123] width 39 height 7
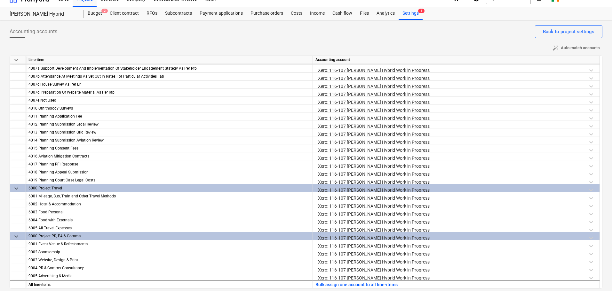
scroll to position [12, 0]
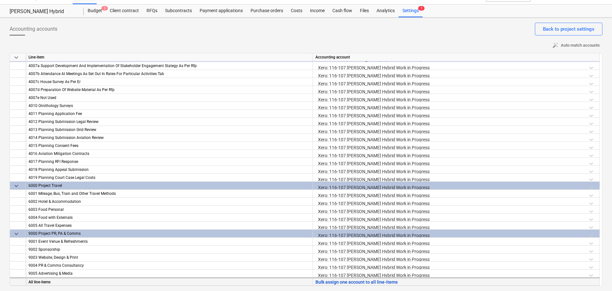
click at [350, 282] on button "Bulk assign one account to all line-items" at bounding box center [356, 283] width 82 height 8
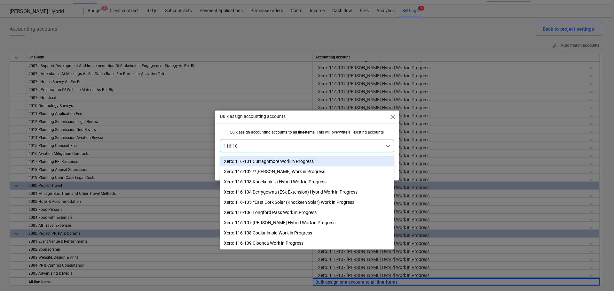
type input "116-107"
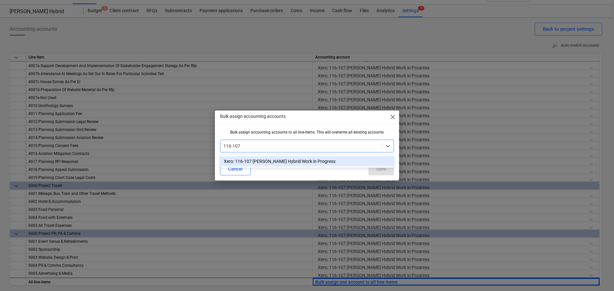
click at [329, 161] on div "Xero: 116-107 Derra West Hybrid Work in Progress" at bounding box center [307, 161] width 174 height 10
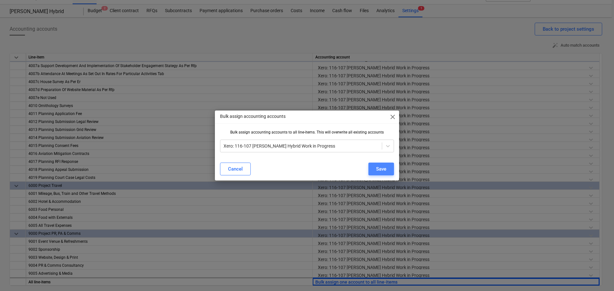
click at [373, 170] on button "Save" at bounding box center [381, 169] width 26 height 13
